Goal: Find specific page/section

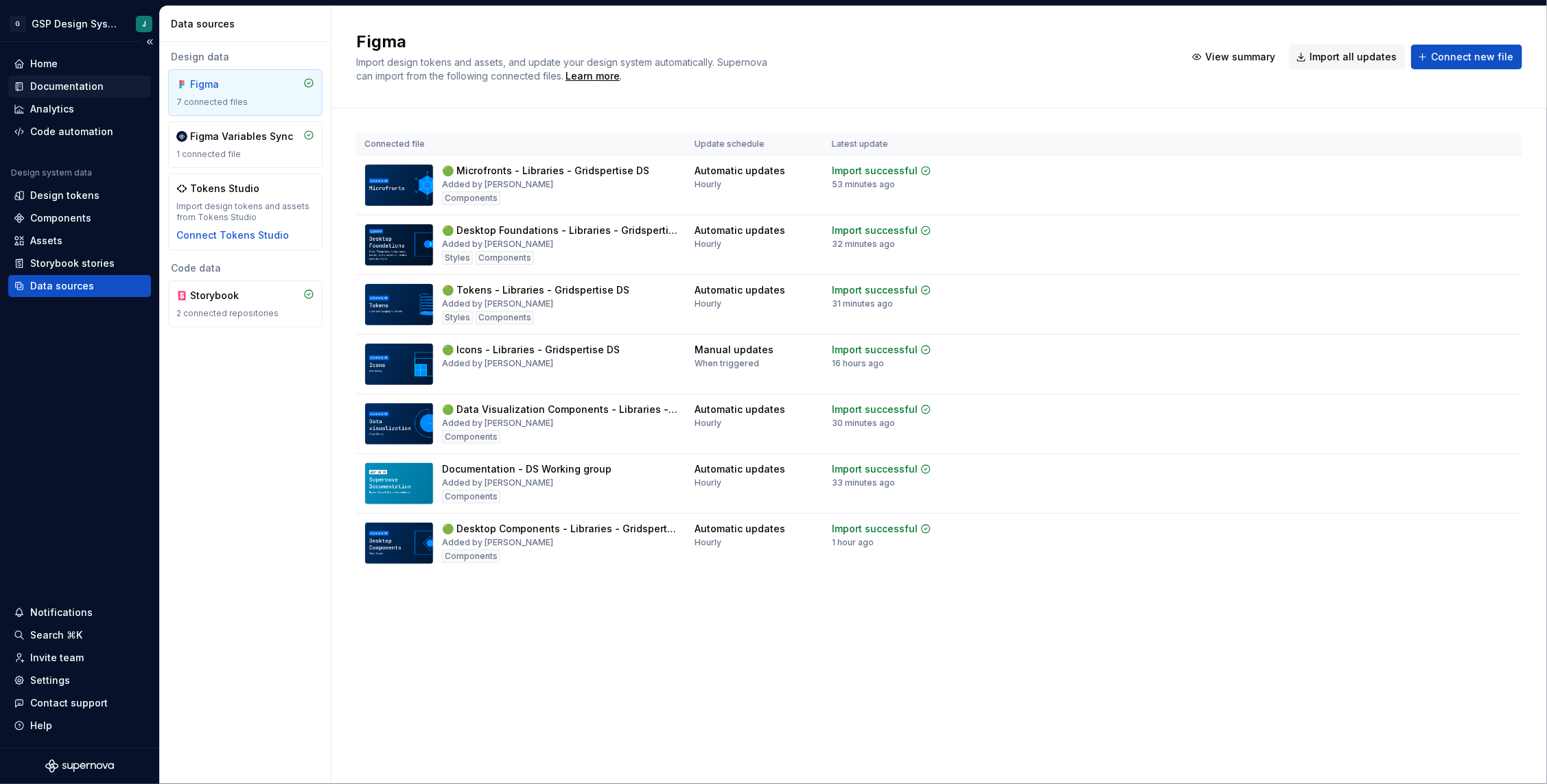
click at [57, 89] on div "Documentation" at bounding box center [67, 86] width 74 height 13
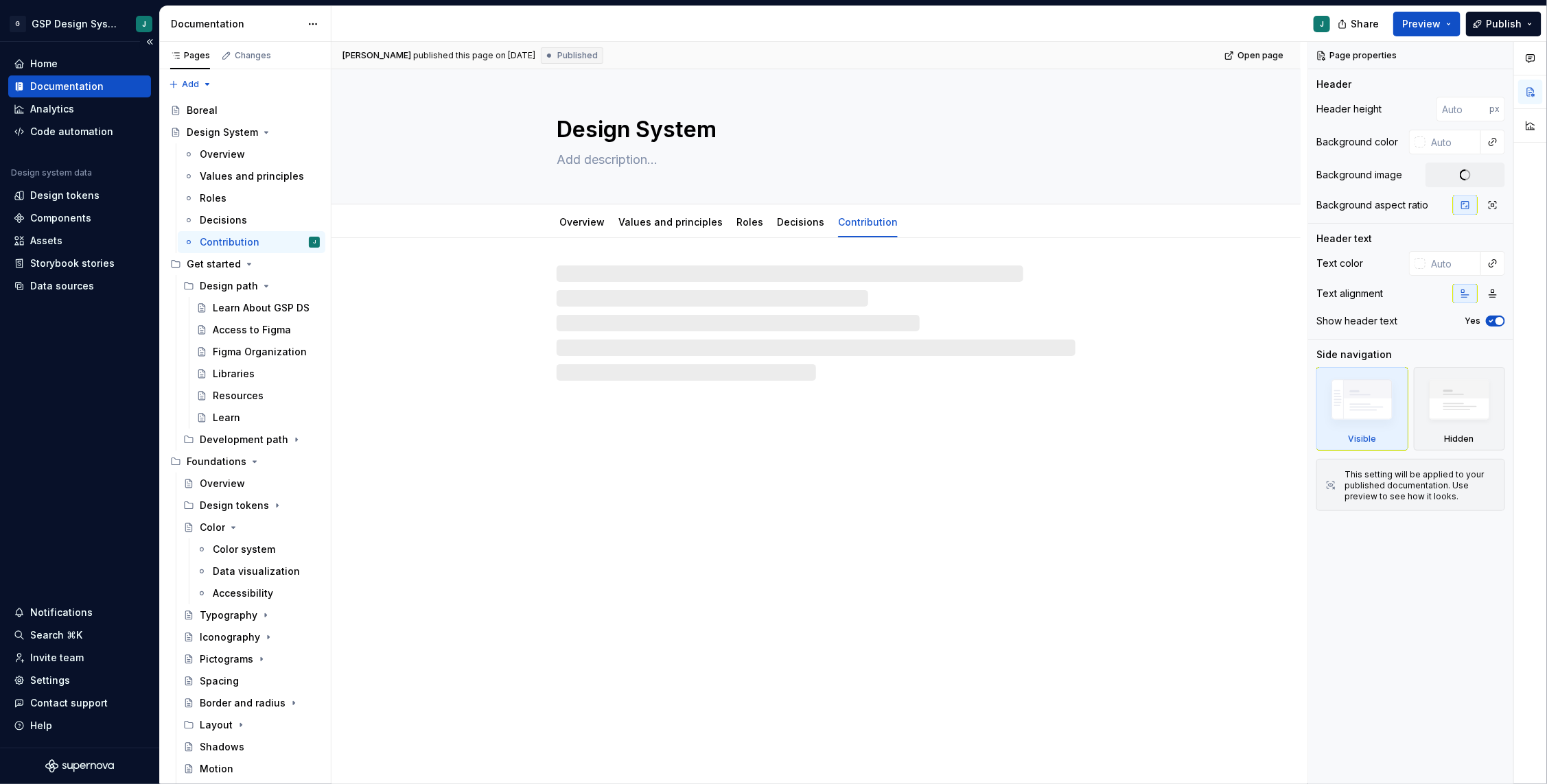
type textarea "*"
